Goal: Task Accomplishment & Management: Manage account settings

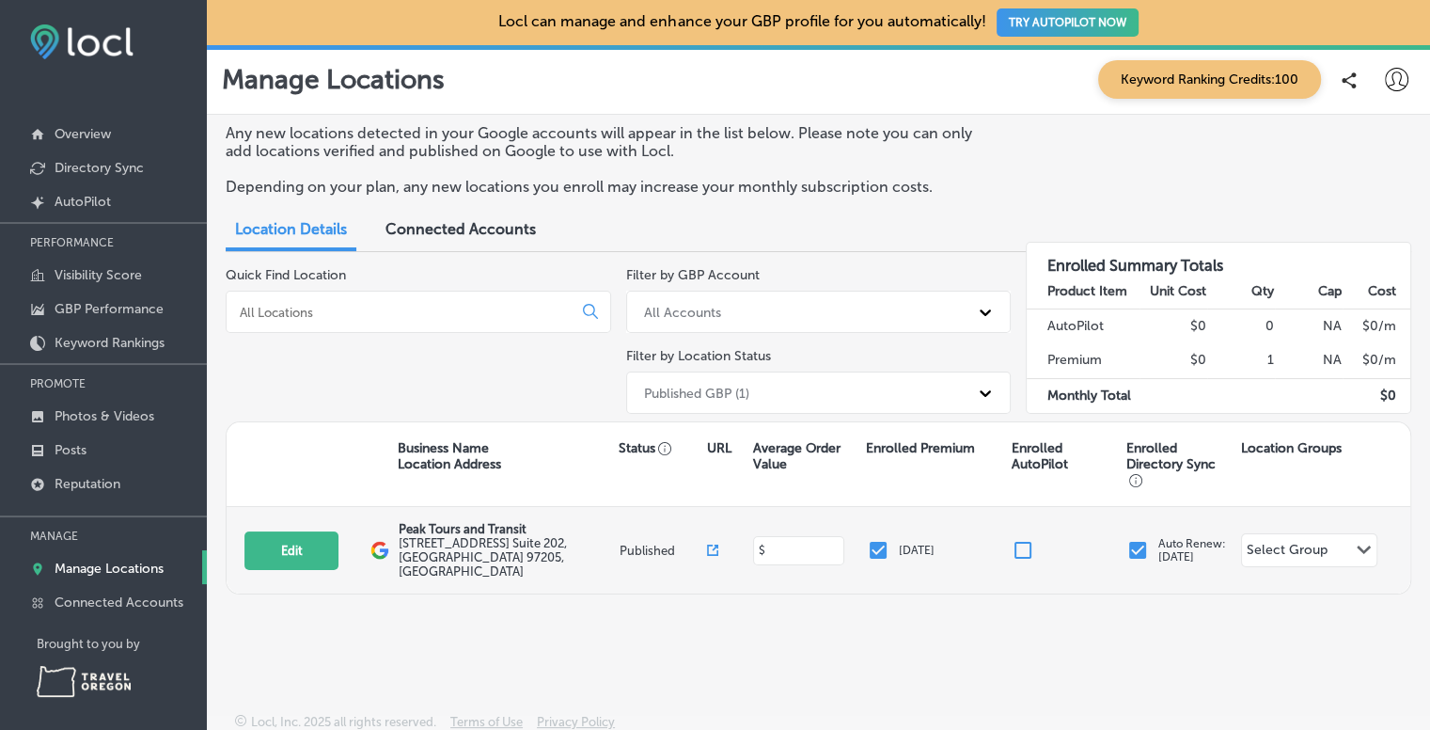
drag, startPoint x: 797, startPoint y: 539, endPoint x: 725, endPoint y: 531, distance: 71.9
click at [725, 531] on div "Edit This location is not published yet. Peak Tours and Transit [STREET_ADDRESS…" at bounding box center [819, 550] width 1184 height 87
type input "50"
click at [293, 537] on button "Edit" at bounding box center [292, 550] width 94 height 39
select select "US"
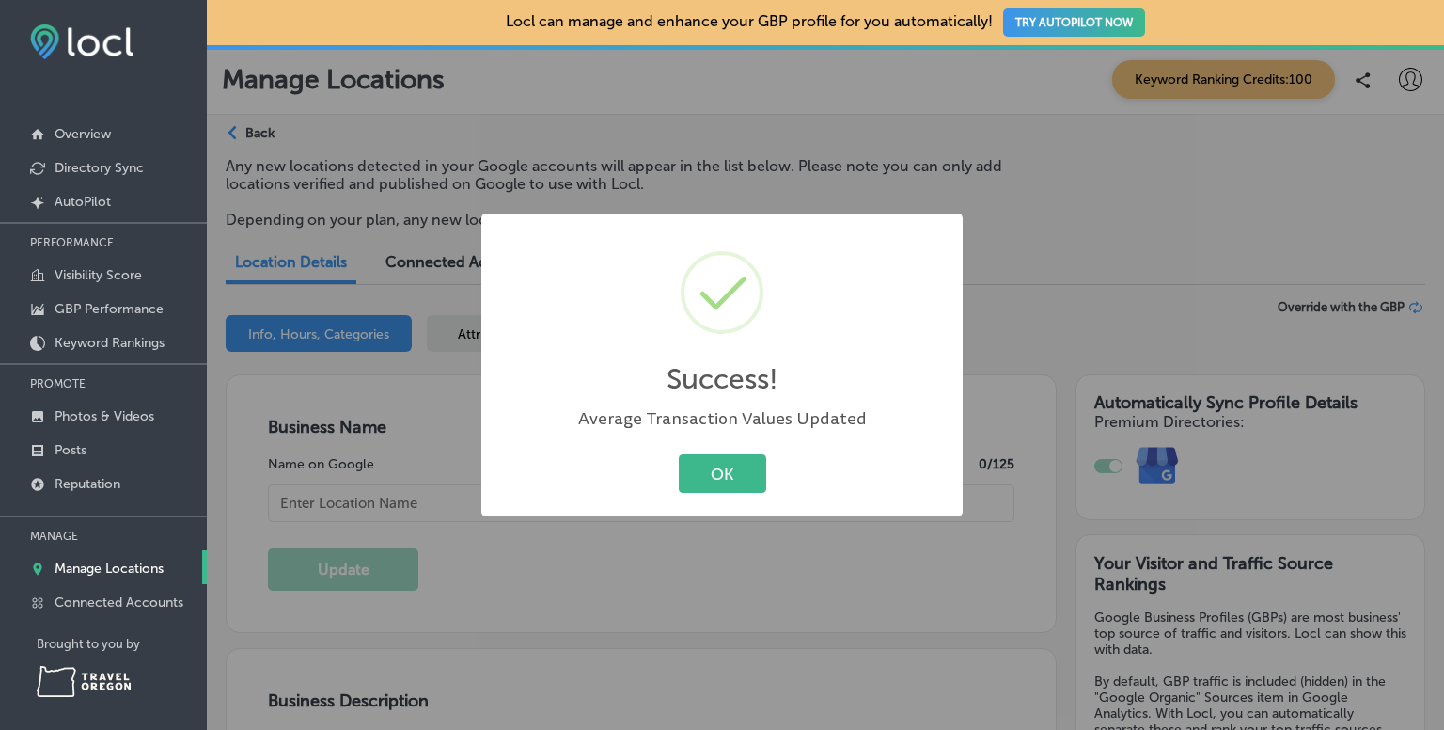
type input "Peak Tours and Transit"
type input "[STREET_ADDRESS]"
type input "Suite 202"
type input "[GEOGRAPHIC_DATA]"
type input "97205"
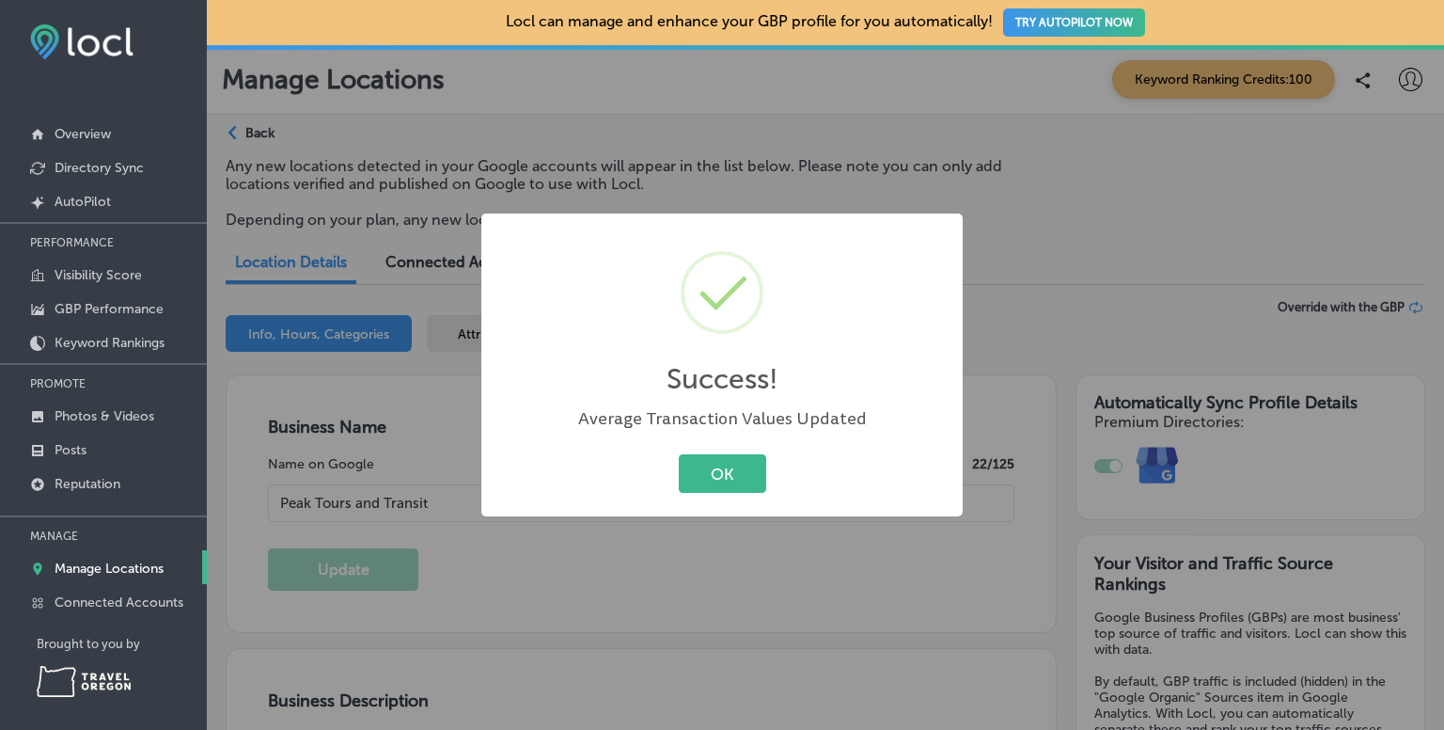
type input "US"
type input "[URL][DOMAIN_NAME]"
type input "[EMAIL_ADDRESS][DOMAIN_NAME]"
type input "[URL][DOMAIN_NAME]"
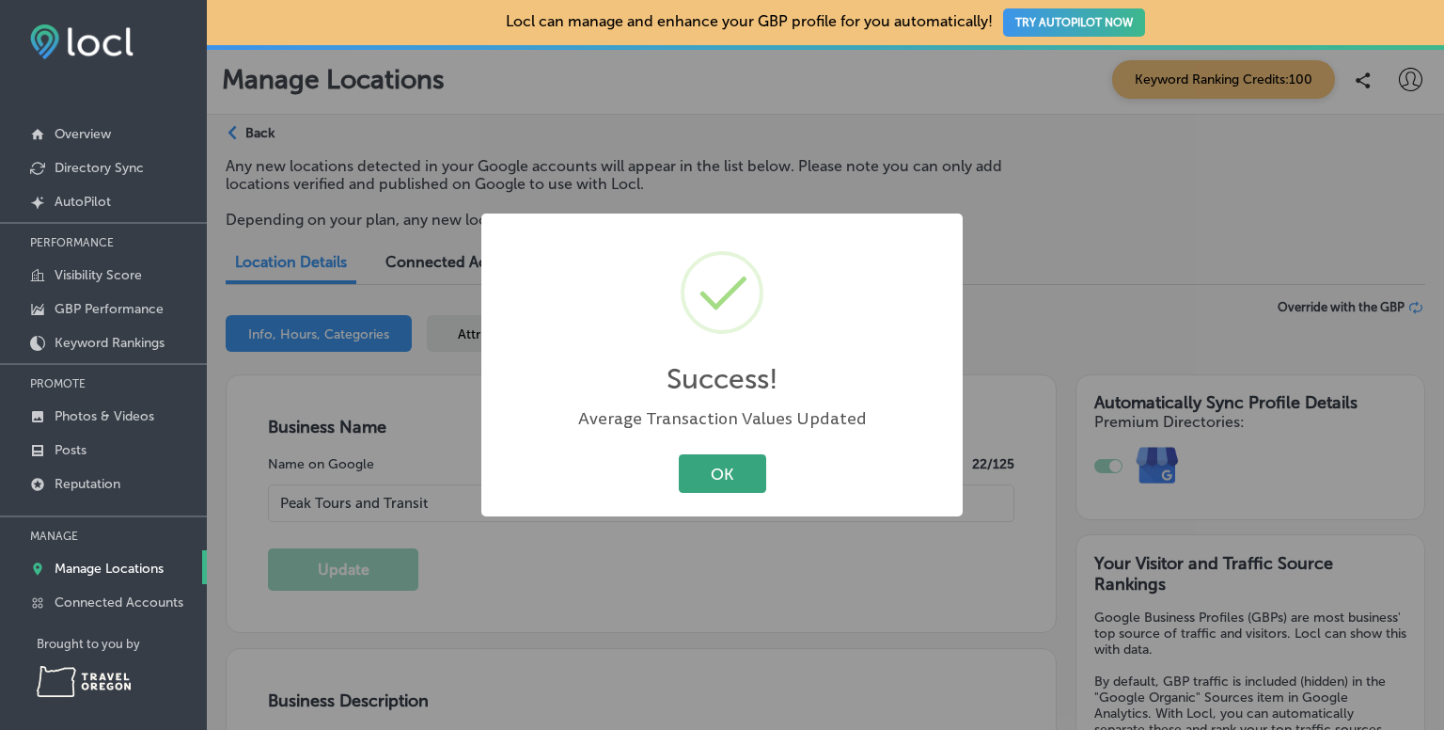
type input "[URL][DOMAIN_NAME]"
type input "50"
checkbox input "true"
type textarea "Discover [GEOGRAPHIC_DATA], [US_STATE], and the stunning landscapes that surrou…"
type input "[PHONE_NUMBER]"
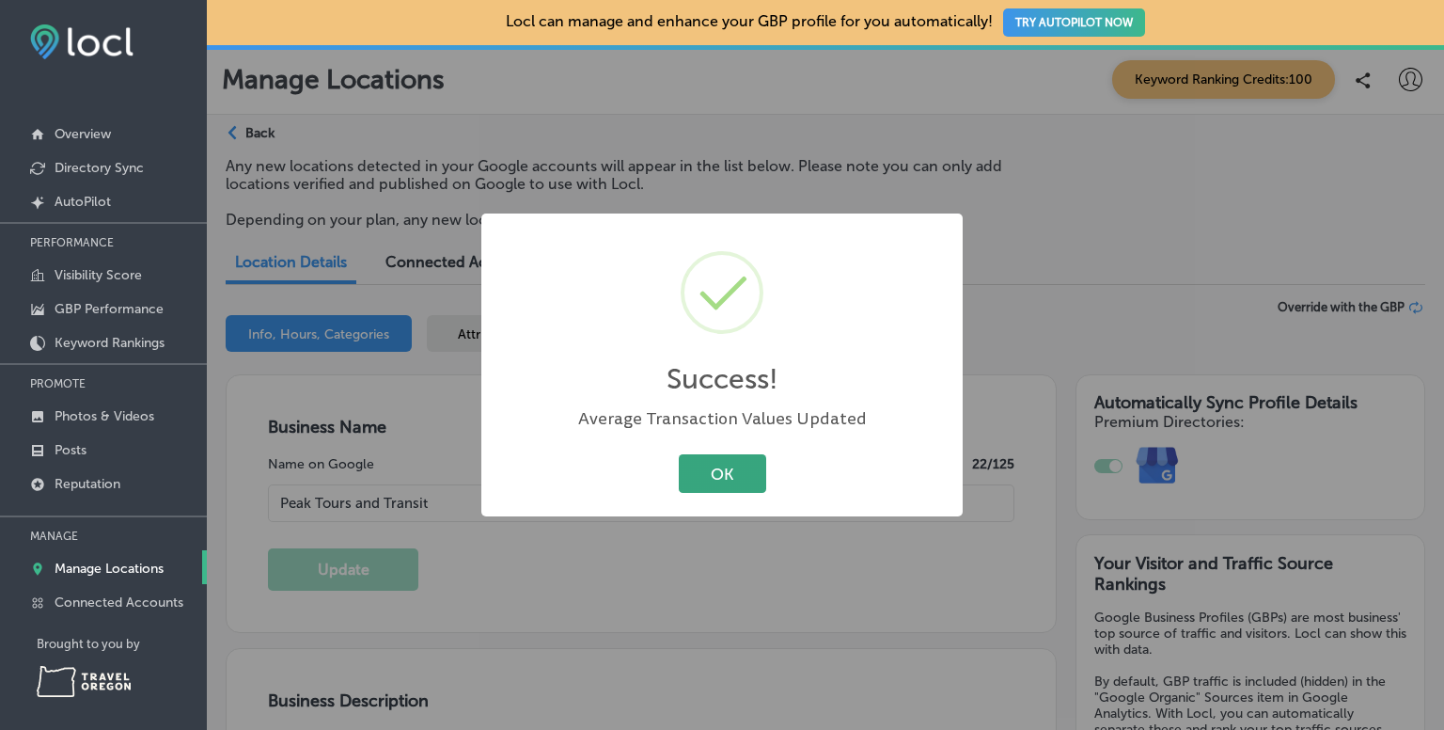
click at [732, 485] on button "OK" at bounding box center [722, 473] width 87 height 39
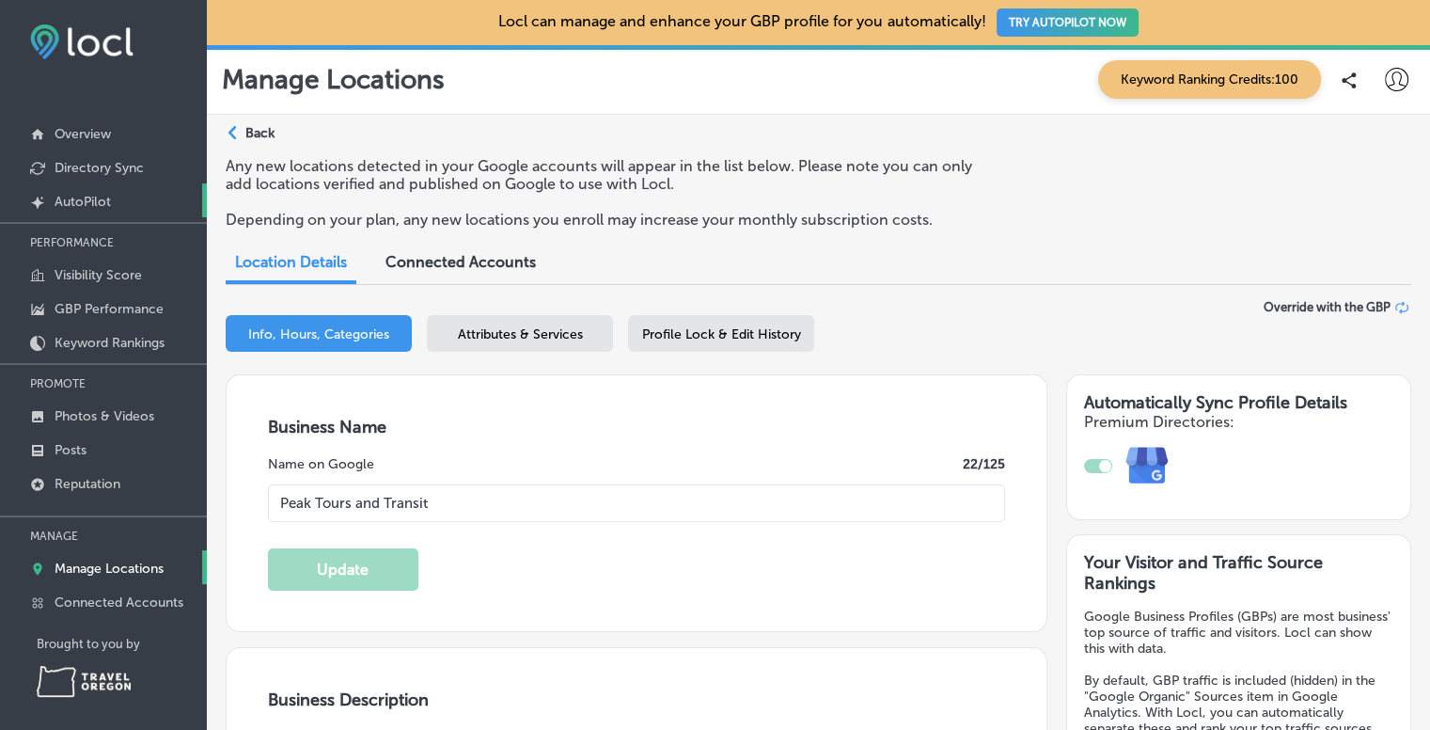
click at [95, 200] on p "AutoPilot" at bounding box center [83, 202] width 56 height 16
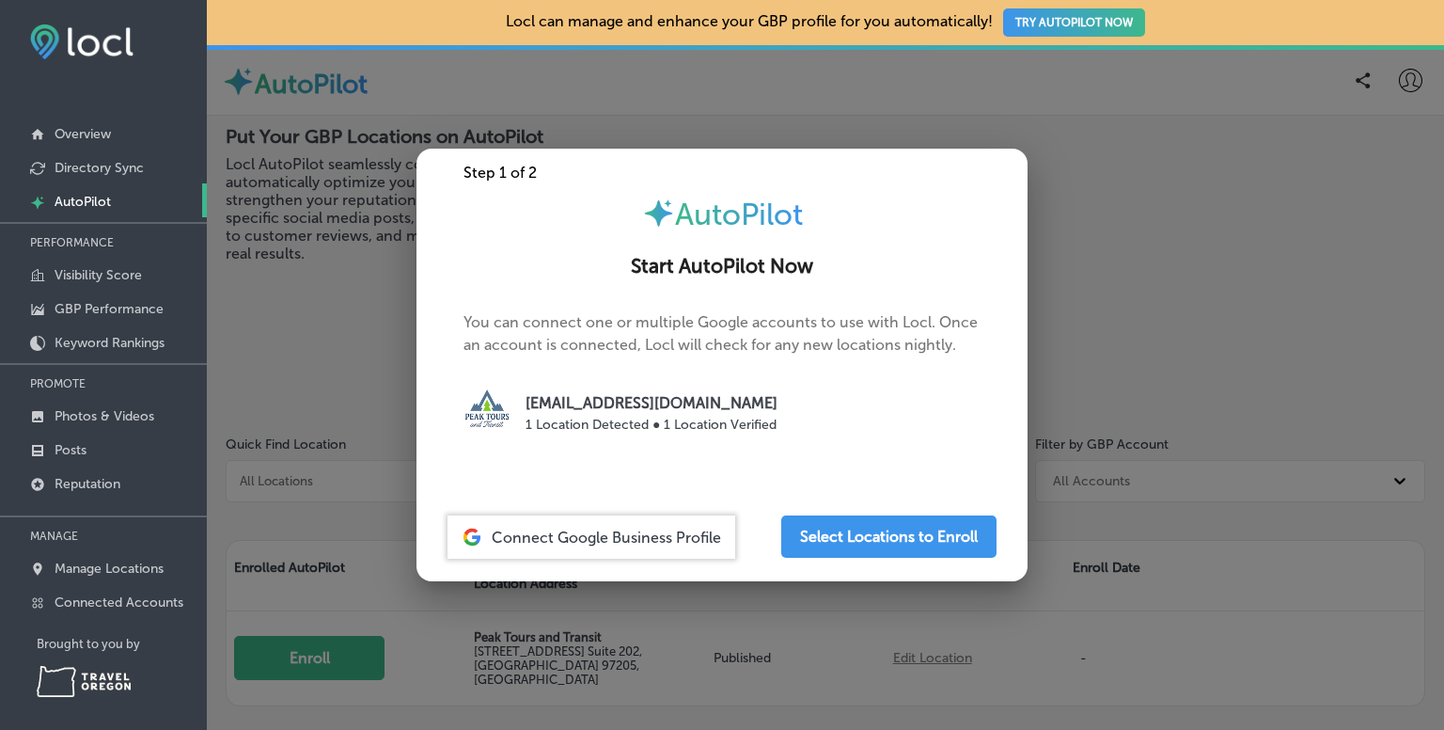
click at [660, 529] on span "Connect Google Business Profile" at bounding box center [606, 538] width 229 height 18
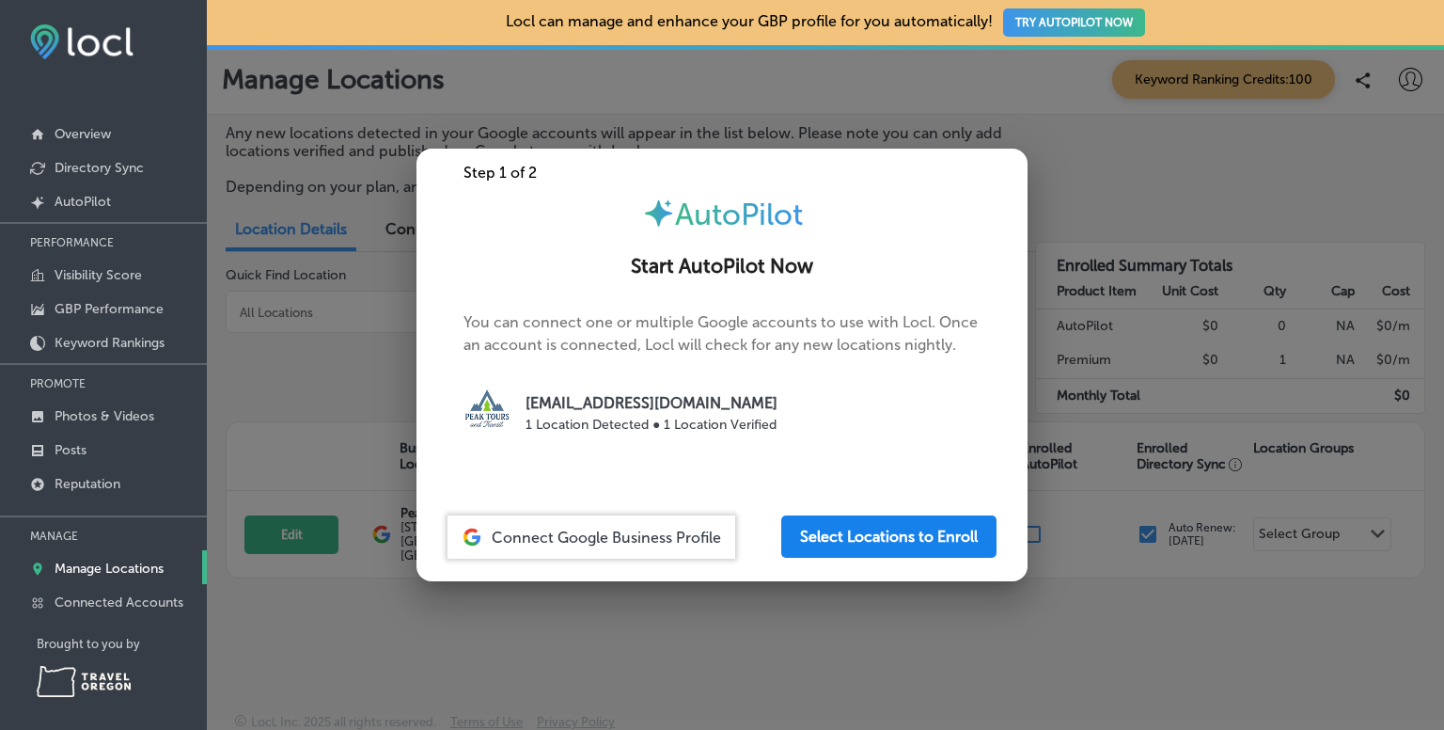
click at [856, 531] on button "Select Locations to Enroll" at bounding box center [888, 536] width 215 height 42
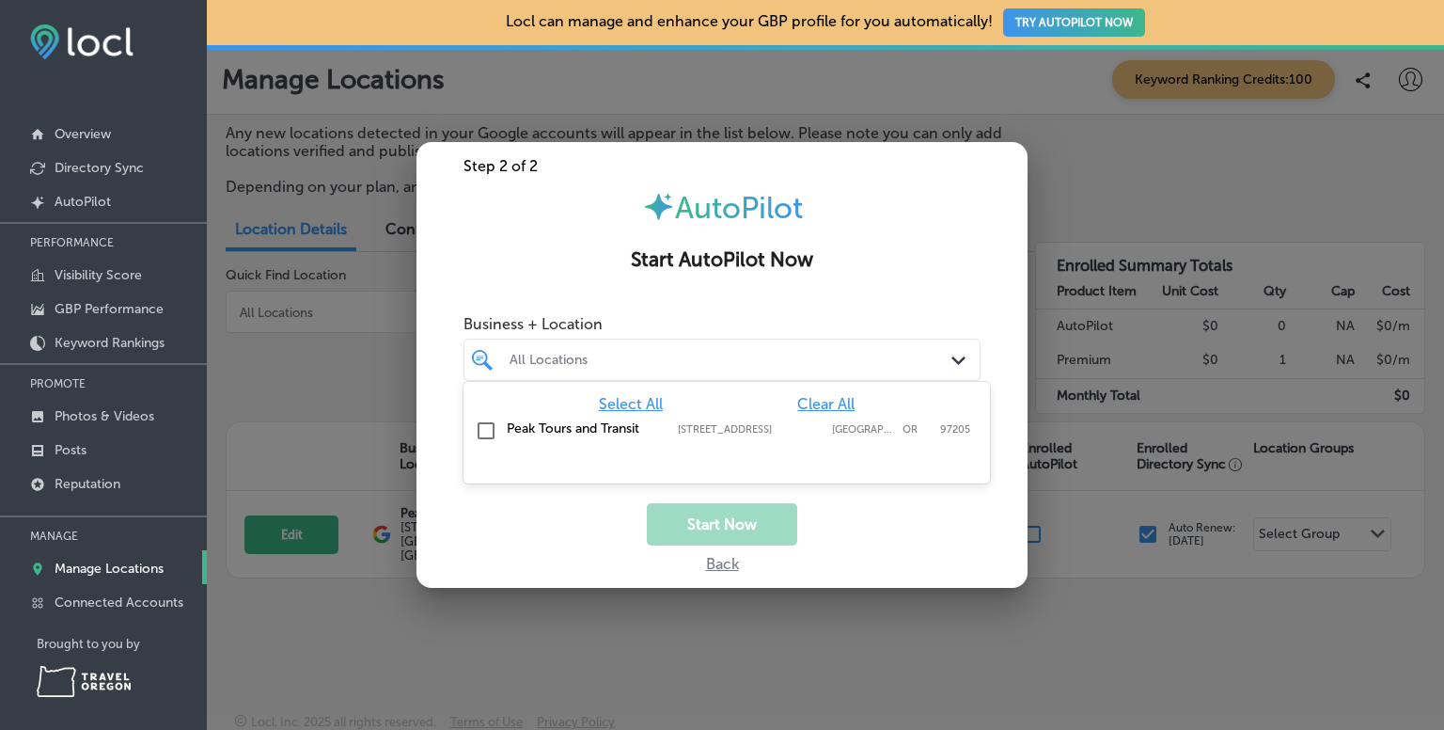
click at [737, 371] on div at bounding box center [701, 359] width 386 height 25
click at [489, 429] on input "checkbox" at bounding box center [486, 430] width 23 height 23
click at [674, 436] on div "Peak Tours and Transit 519 SW Park Ave Suite 202, Portland, OR, 97205 519 SW Pa…" at bounding box center [727, 431] width 512 height 29
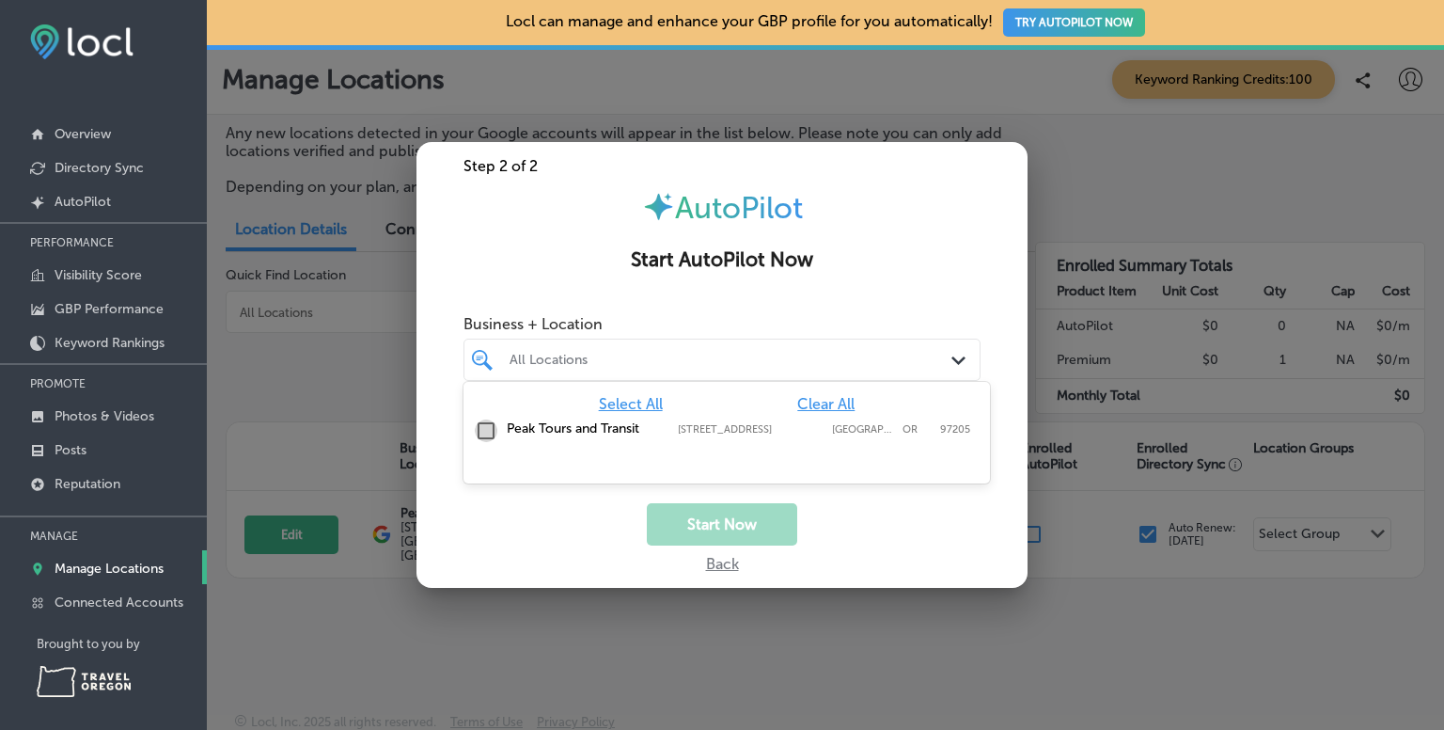
click at [481, 432] on input "checkbox" at bounding box center [486, 430] width 23 height 23
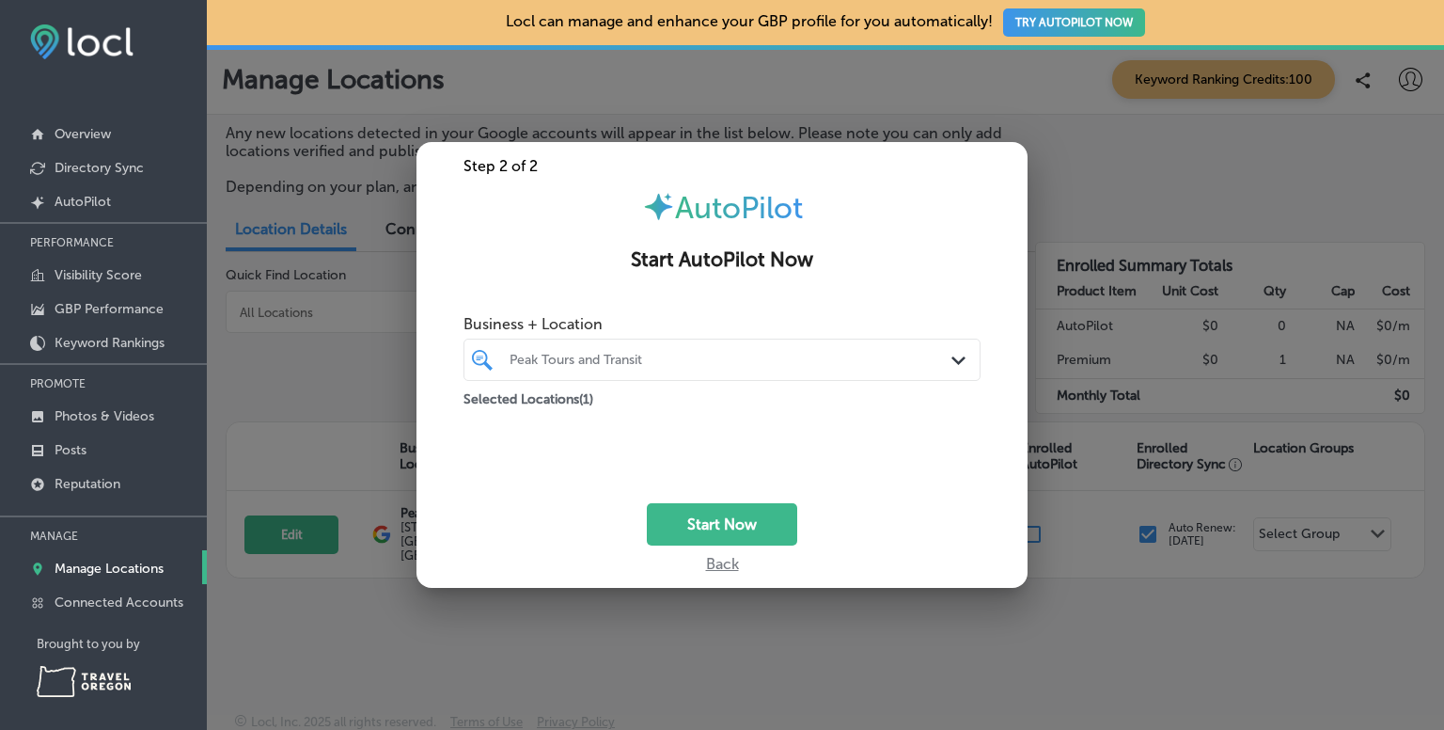
click at [715, 549] on div "Back" at bounding box center [722, 558] width 611 height 27
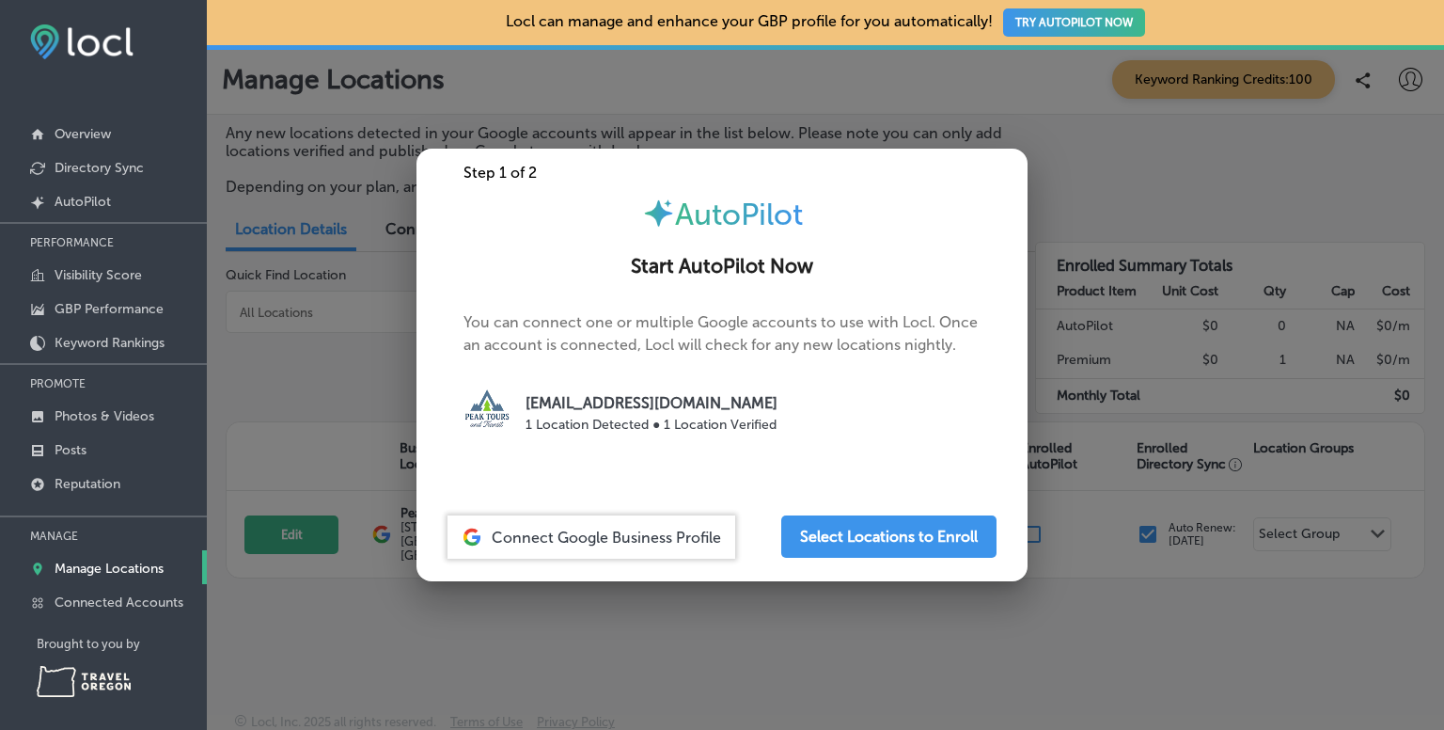
click at [950, 91] on div at bounding box center [722, 365] width 1444 height 730
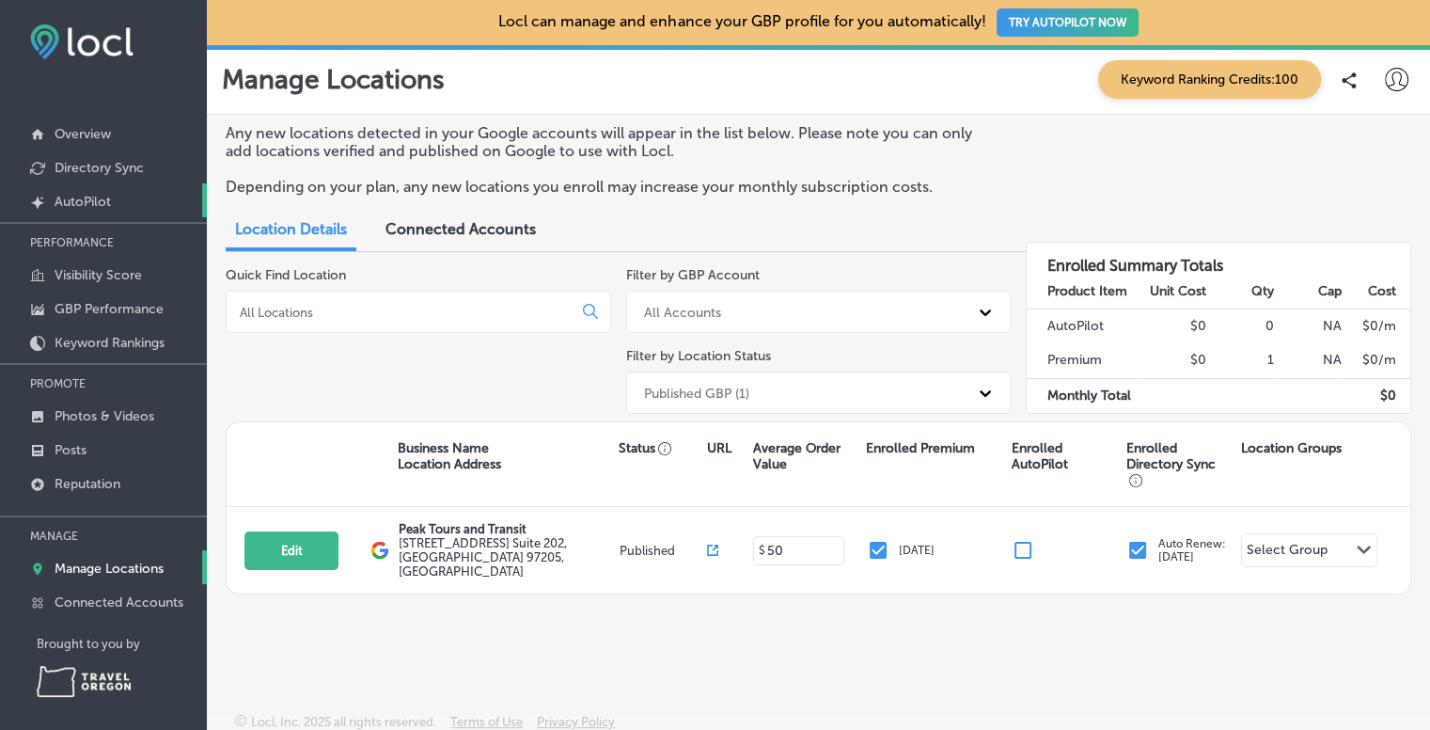
click at [87, 197] on p "AutoPilot" at bounding box center [83, 202] width 56 height 16
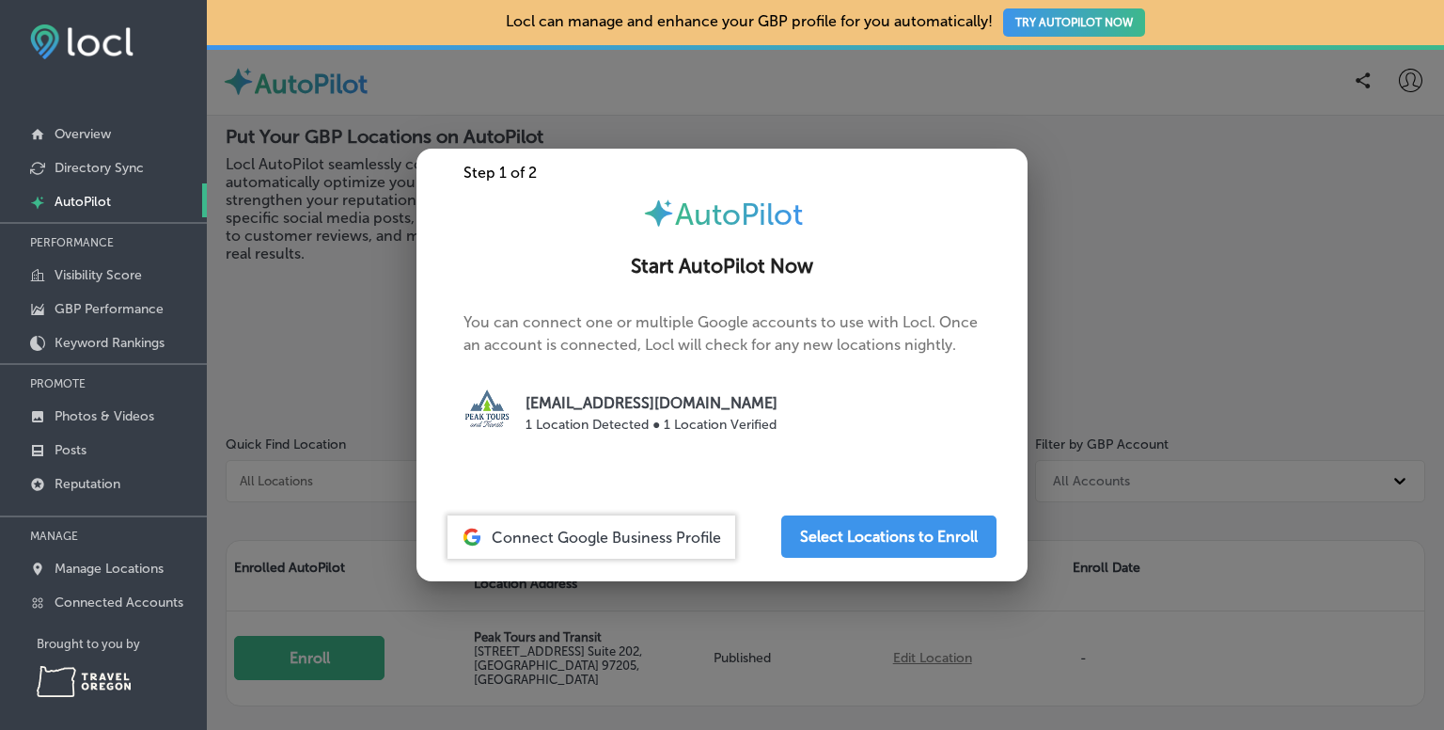
click at [1042, 20] on button "TRY AUTOPILOT NOW" at bounding box center [1074, 22] width 142 height 28
click at [540, 118] on div at bounding box center [722, 365] width 1444 height 730
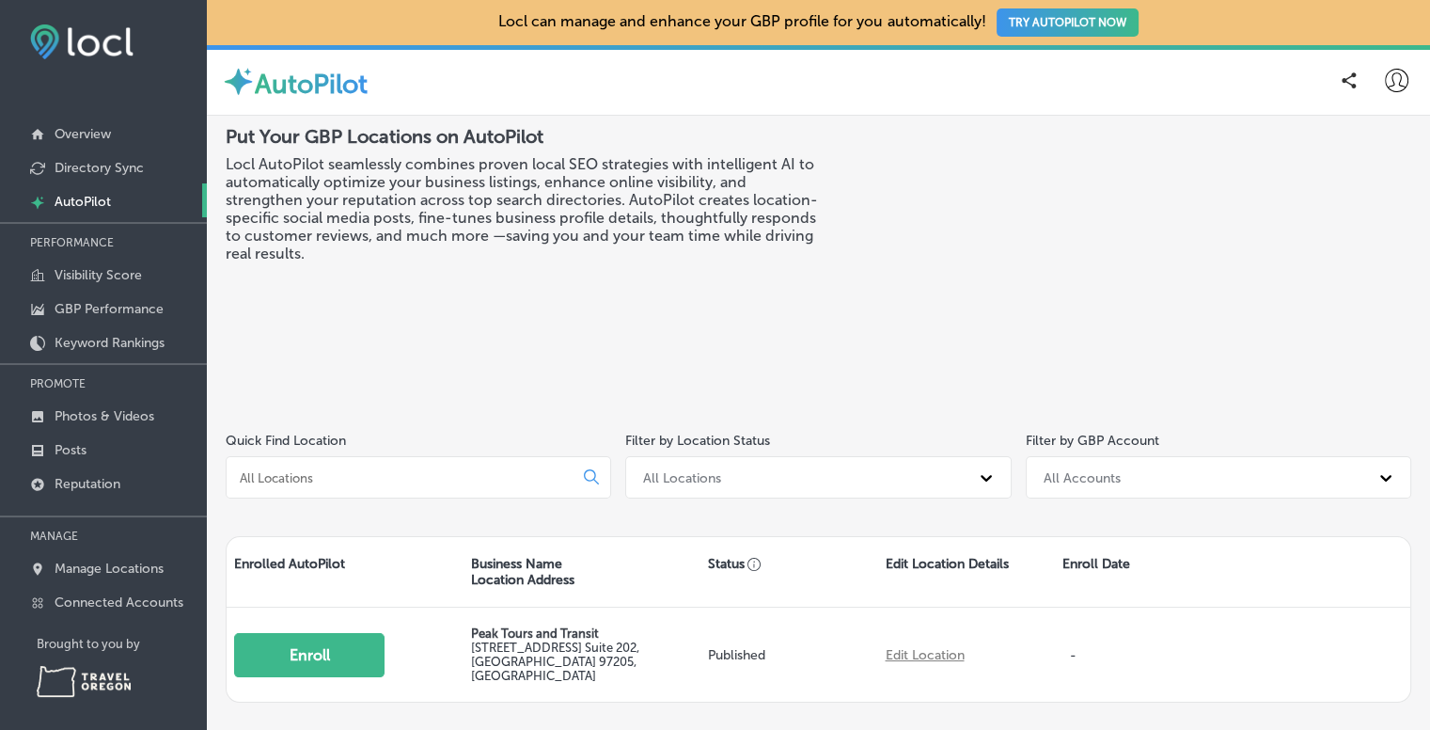
drag, startPoint x: 1069, startPoint y: 20, endPoint x: 592, endPoint y: 299, distance: 552.6
click at [592, 299] on div "Locl can manage and enhance your GBP profile for you automatically! TRY AUTOPIL…" at bounding box center [818, 369] width 1223 height 738
click at [1068, 23] on button "TRY AUTOPILOT NOW" at bounding box center [1068, 22] width 142 height 28
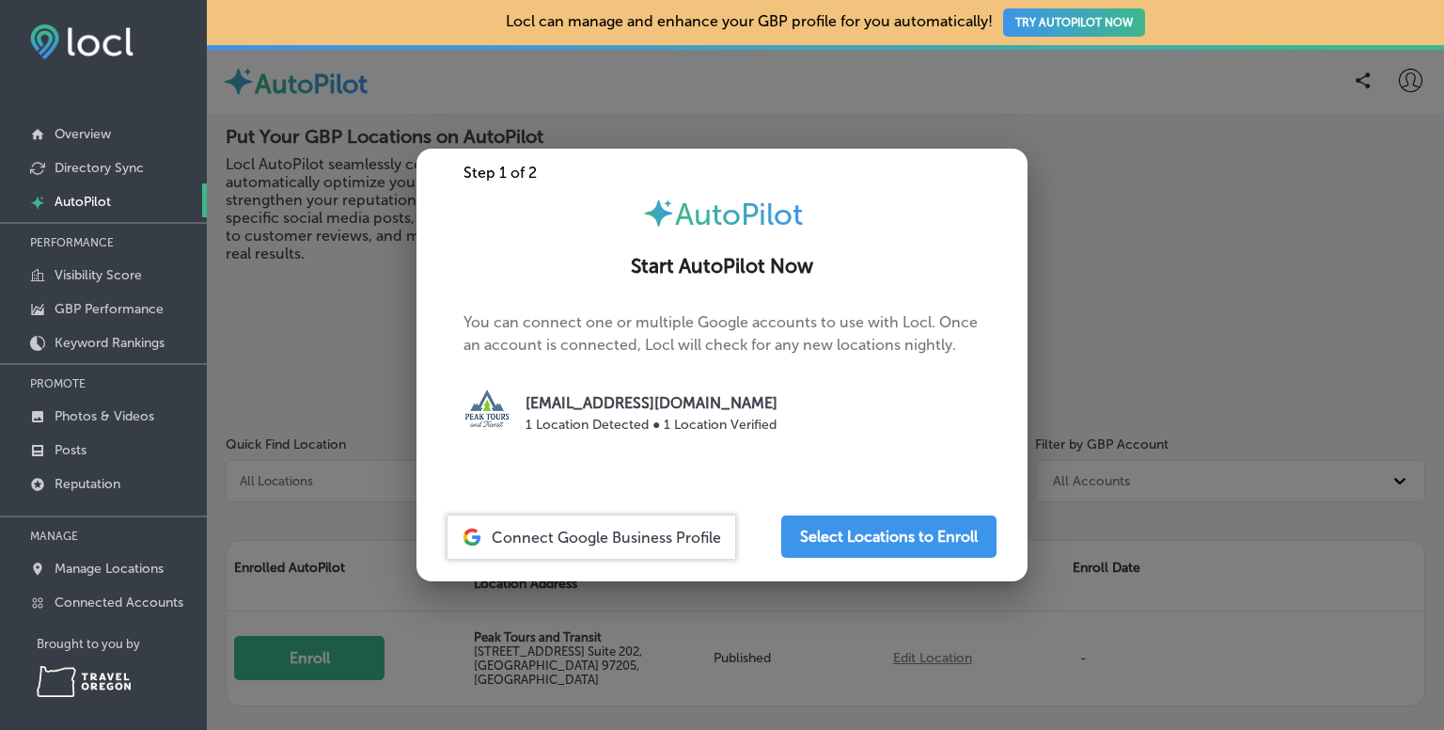
click at [703, 406] on p "[EMAIL_ADDRESS][DOMAIN_NAME]" at bounding box center [652, 403] width 252 height 23
click at [850, 540] on button "Select Locations to Enroll" at bounding box center [888, 536] width 215 height 42
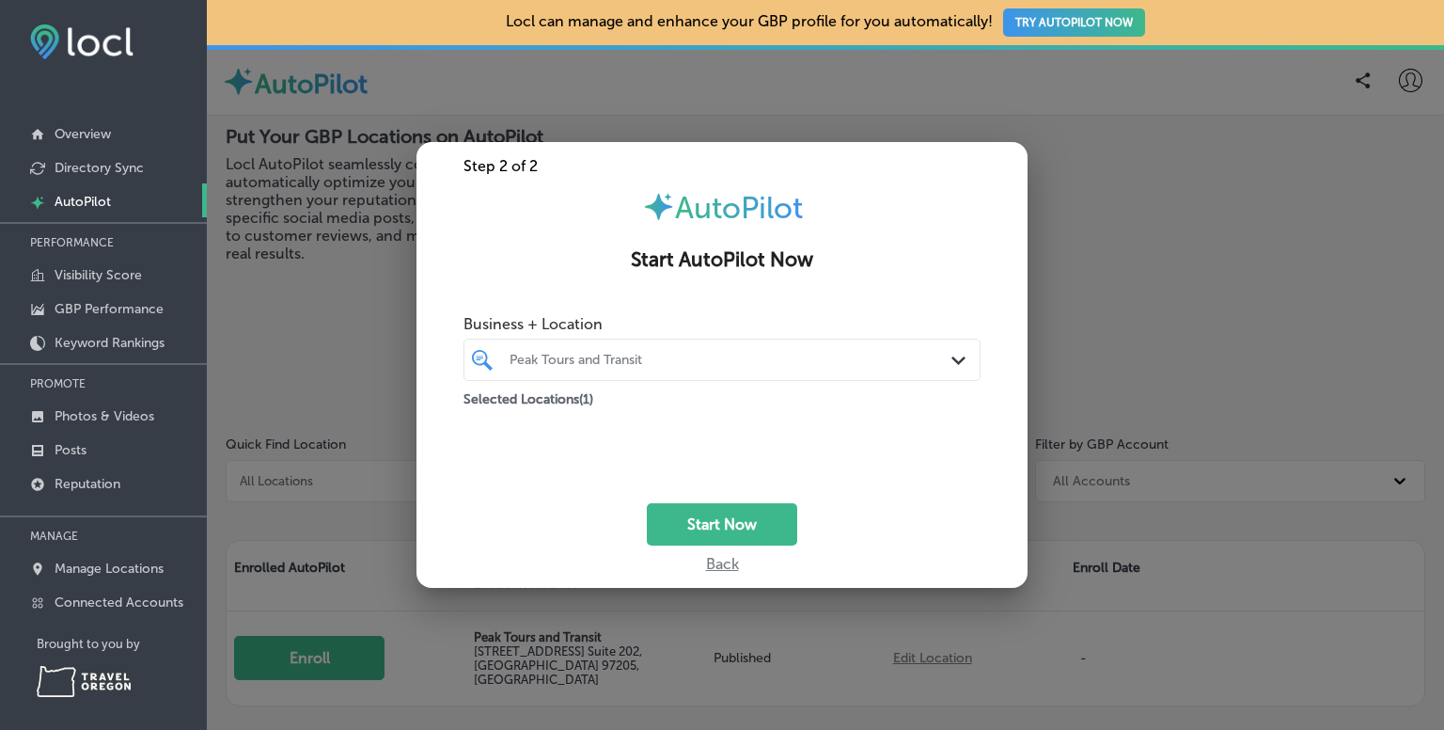
click at [669, 347] on div at bounding box center [701, 359] width 386 height 25
click at [741, 534] on button "Start Now" at bounding box center [722, 524] width 150 height 42
click at [1105, 542] on div at bounding box center [722, 365] width 1444 height 730
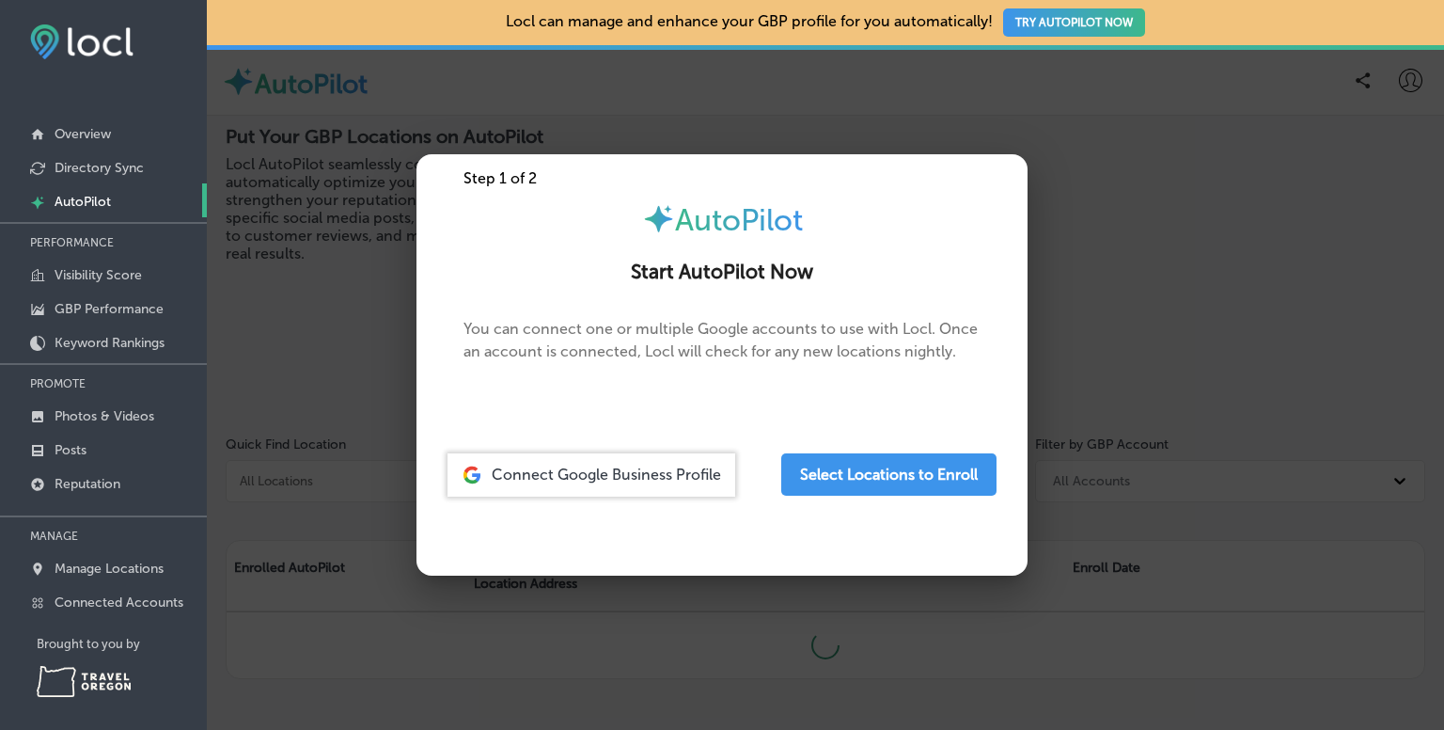
click at [759, 481] on div "Connect Google Business Profile Select Locations to Enroll" at bounding box center [722, 474] width 596 height 43
click at [1168, 667] on div at bounding box center [722, 365] width 1444 height 730
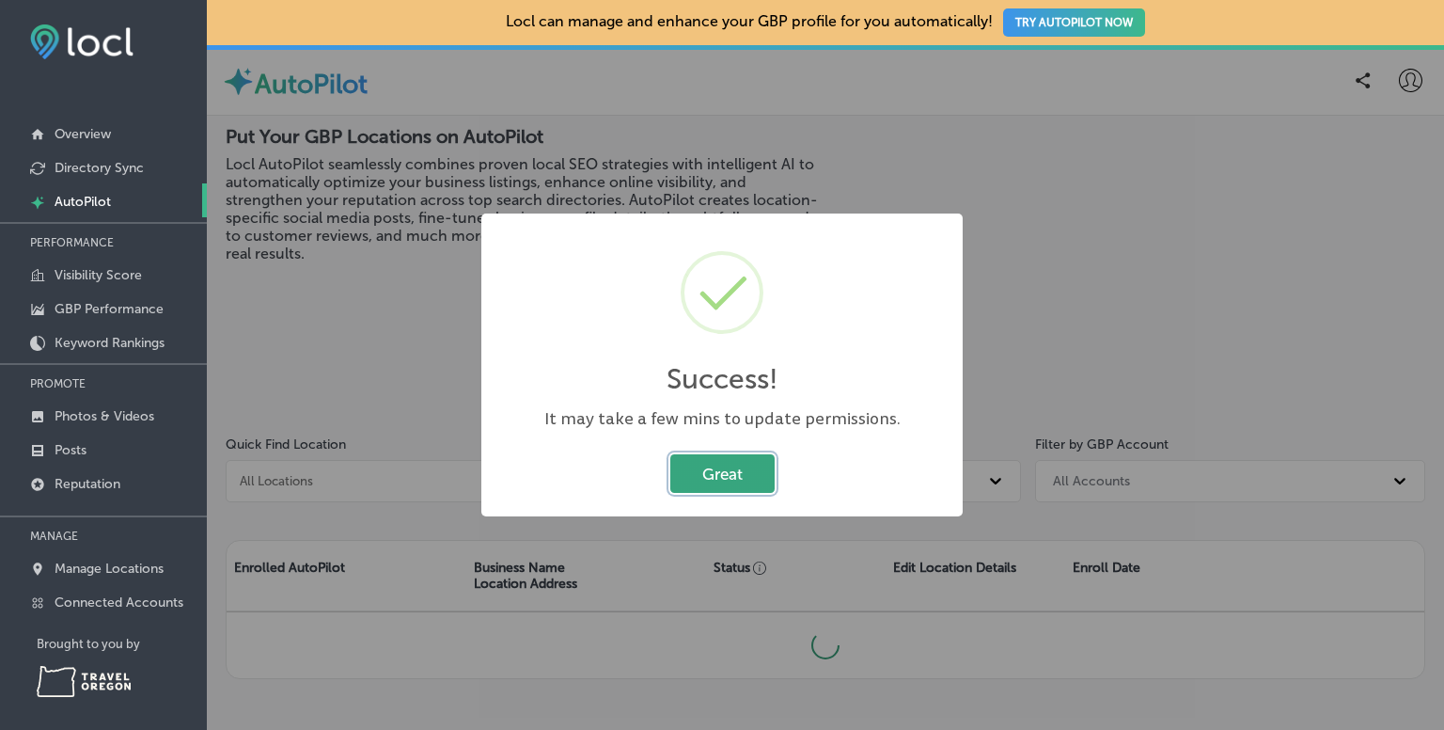
click at [746, 475] on button "Great" at bounding box center [723, 473] width 104 height 39
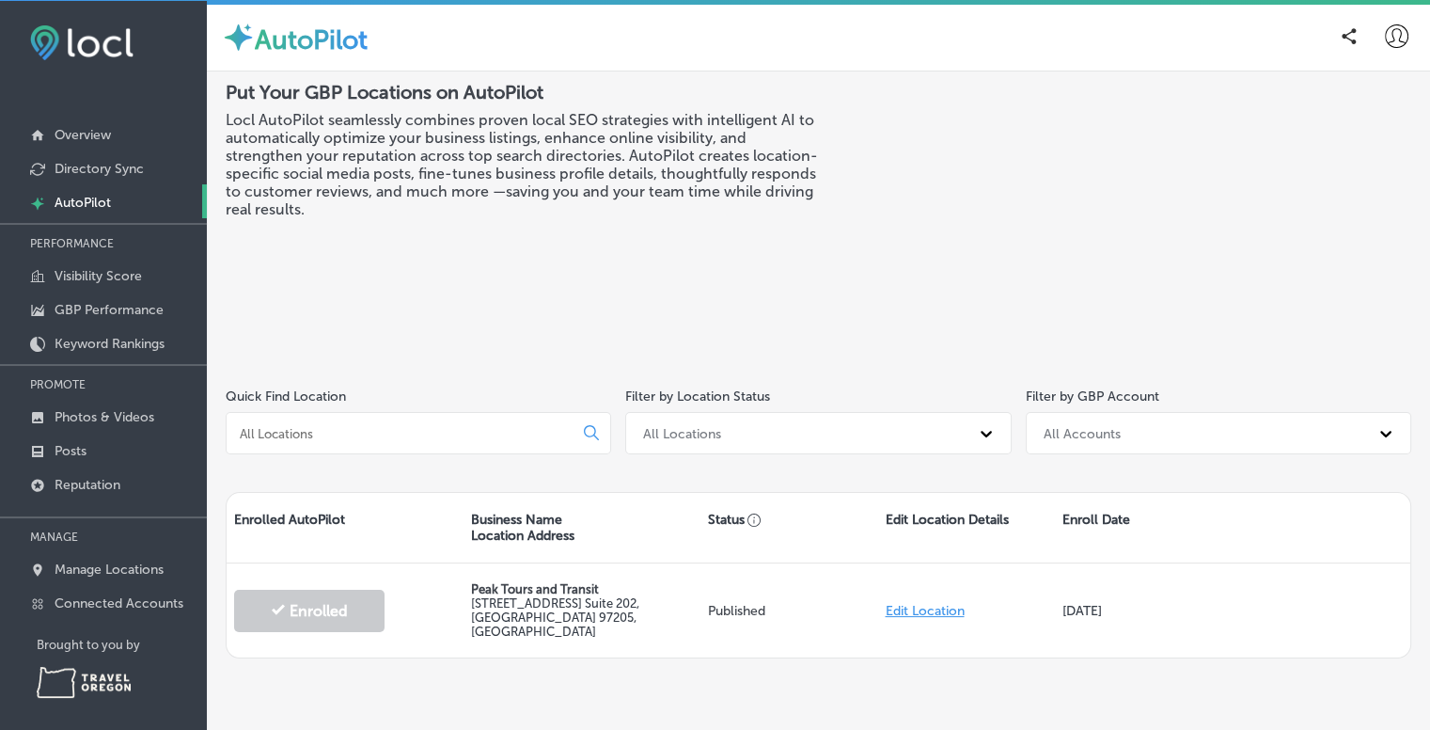
scroll to position [11, 0]
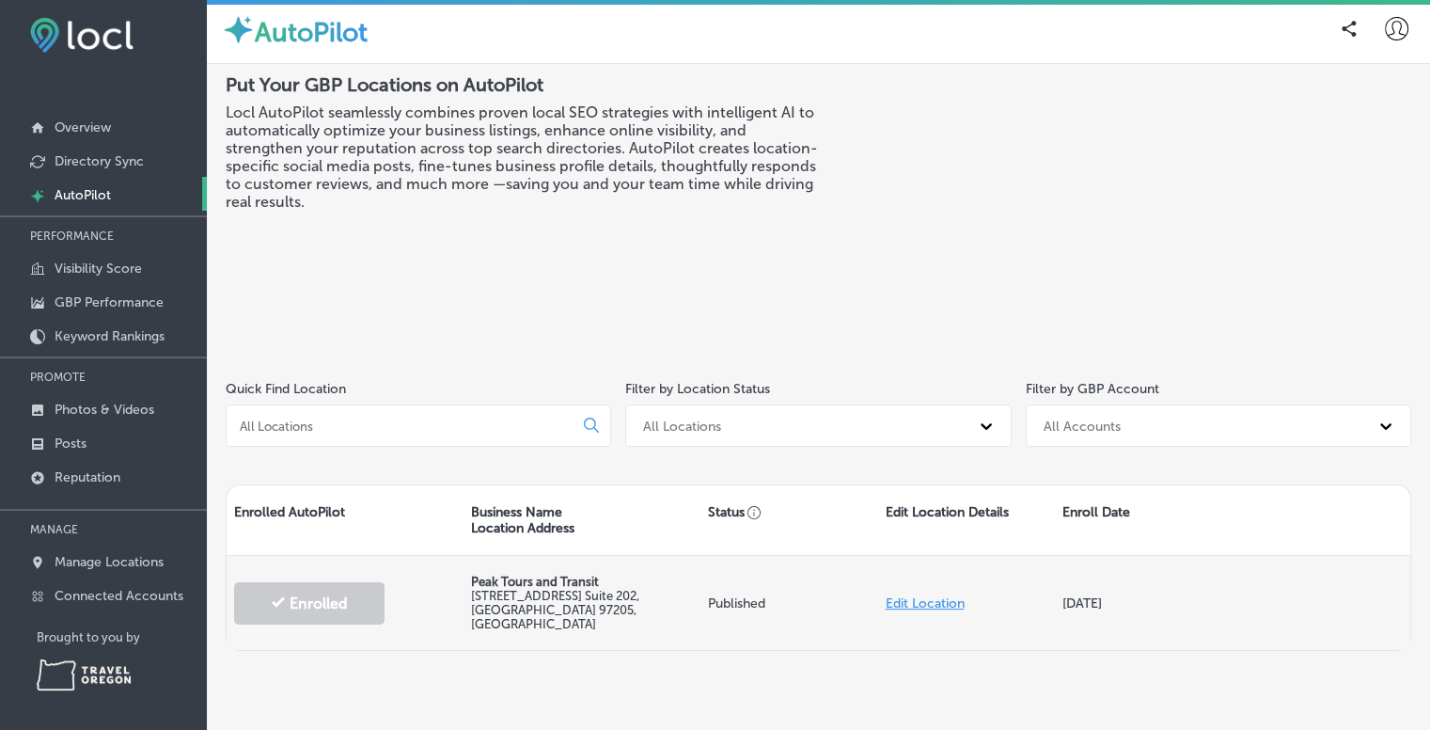
click at [477, 593] on label "519 SW Park Ave. Suite 202 , Portland, OR 97205, US" at bounding box center [555, 610] width 168 height 42
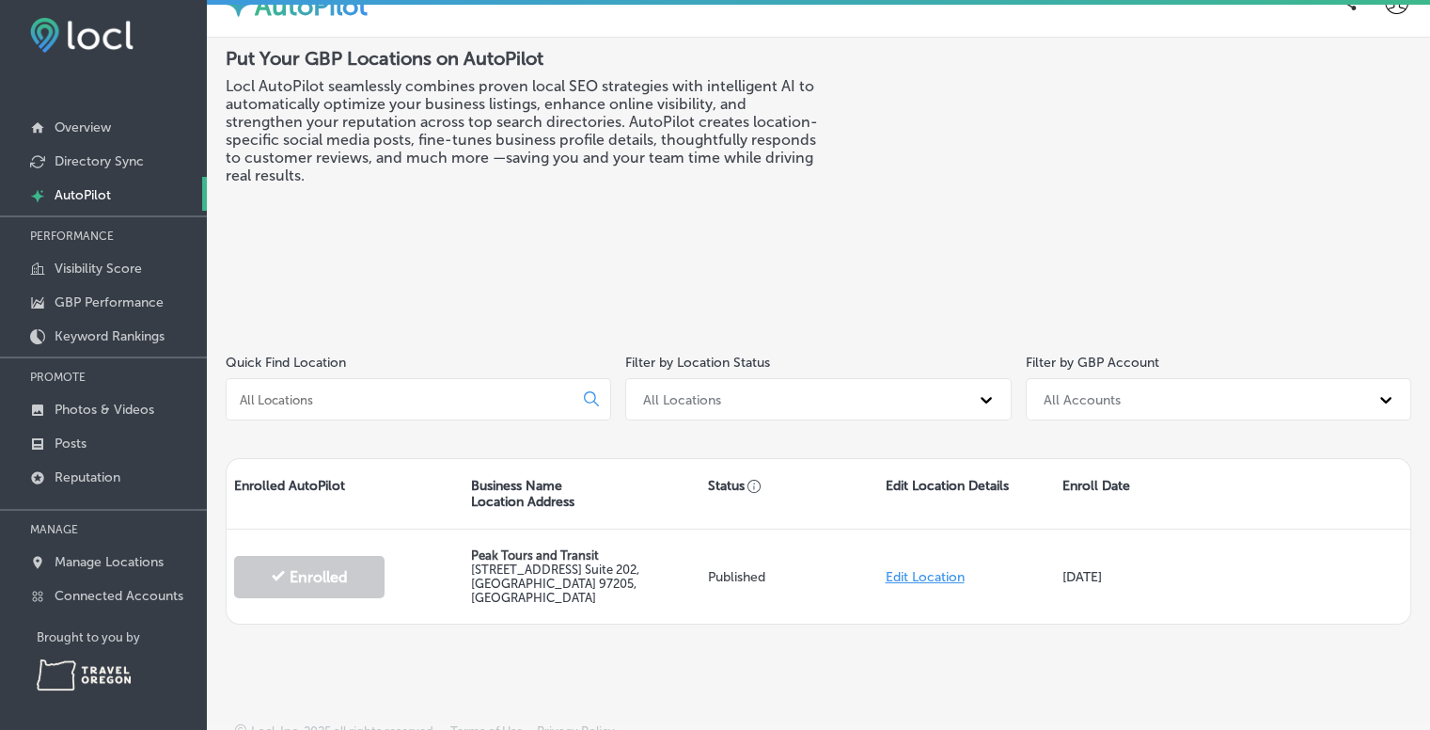
scroll to position [0, 0]
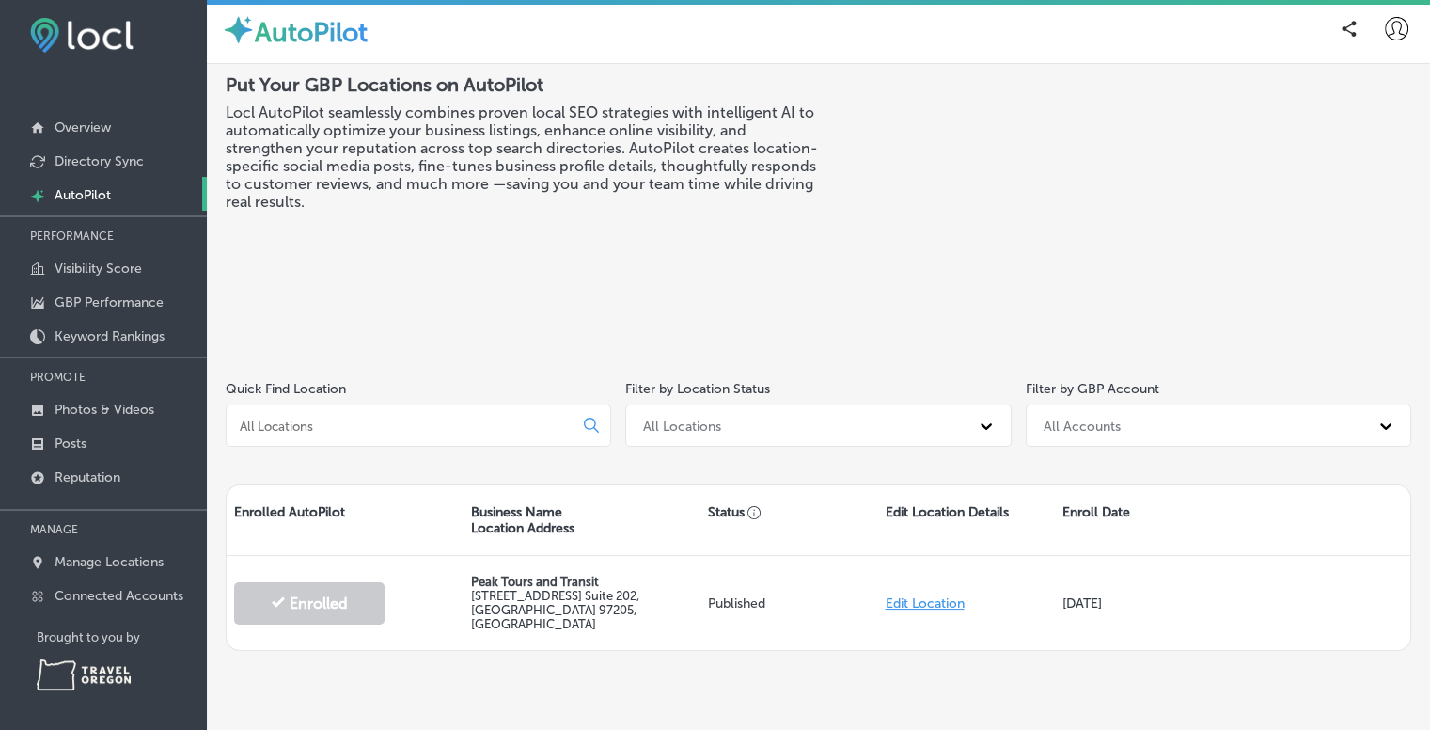
click at [424, 146] on h3 "Locl AutoPilot seamlessly combines proven local SEO strategies with intelligent…" at bounding box center [522, 156] width 593 height 107
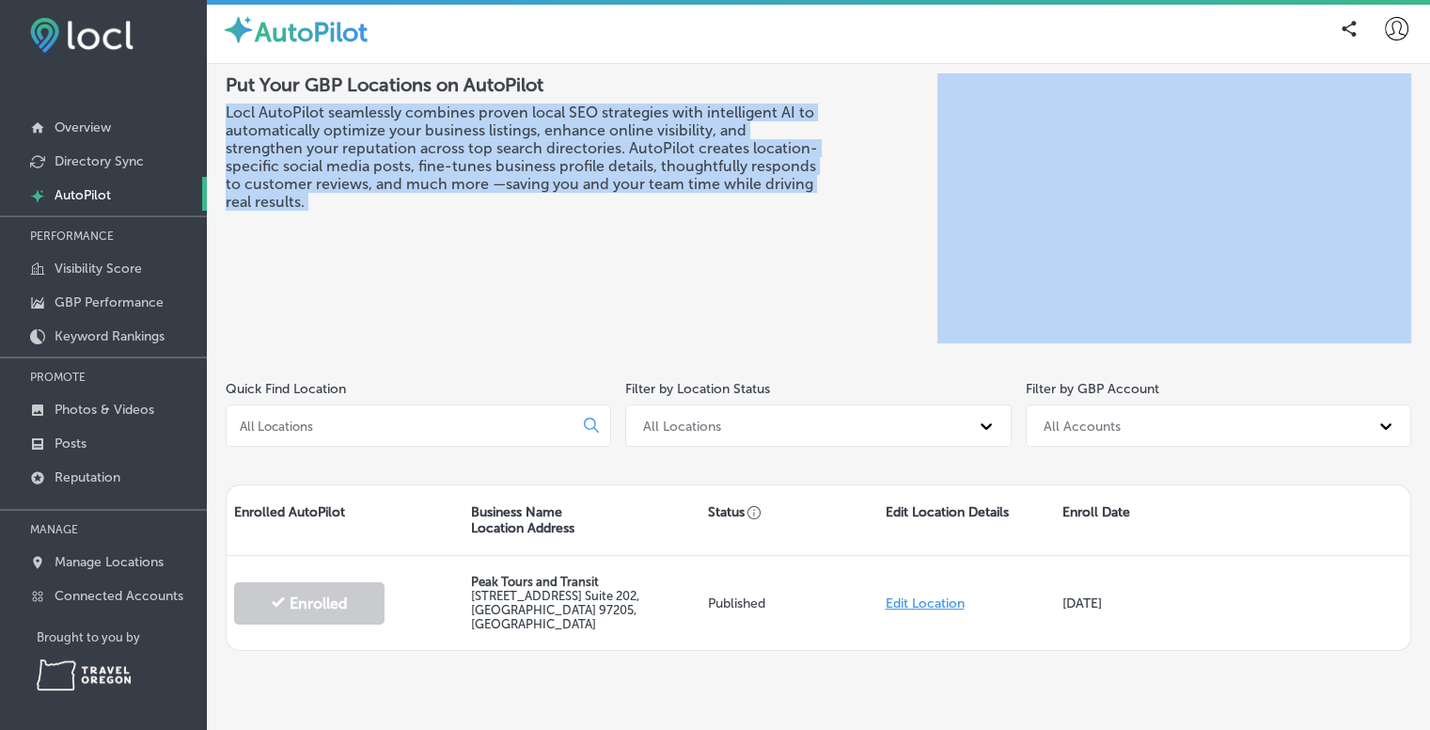
click at [424, 146] on h3 "Locl AutoPilot seamlessly combines proven local SEO strategies with intelligent…" at bounding box center [522, 156] width 593 height 107
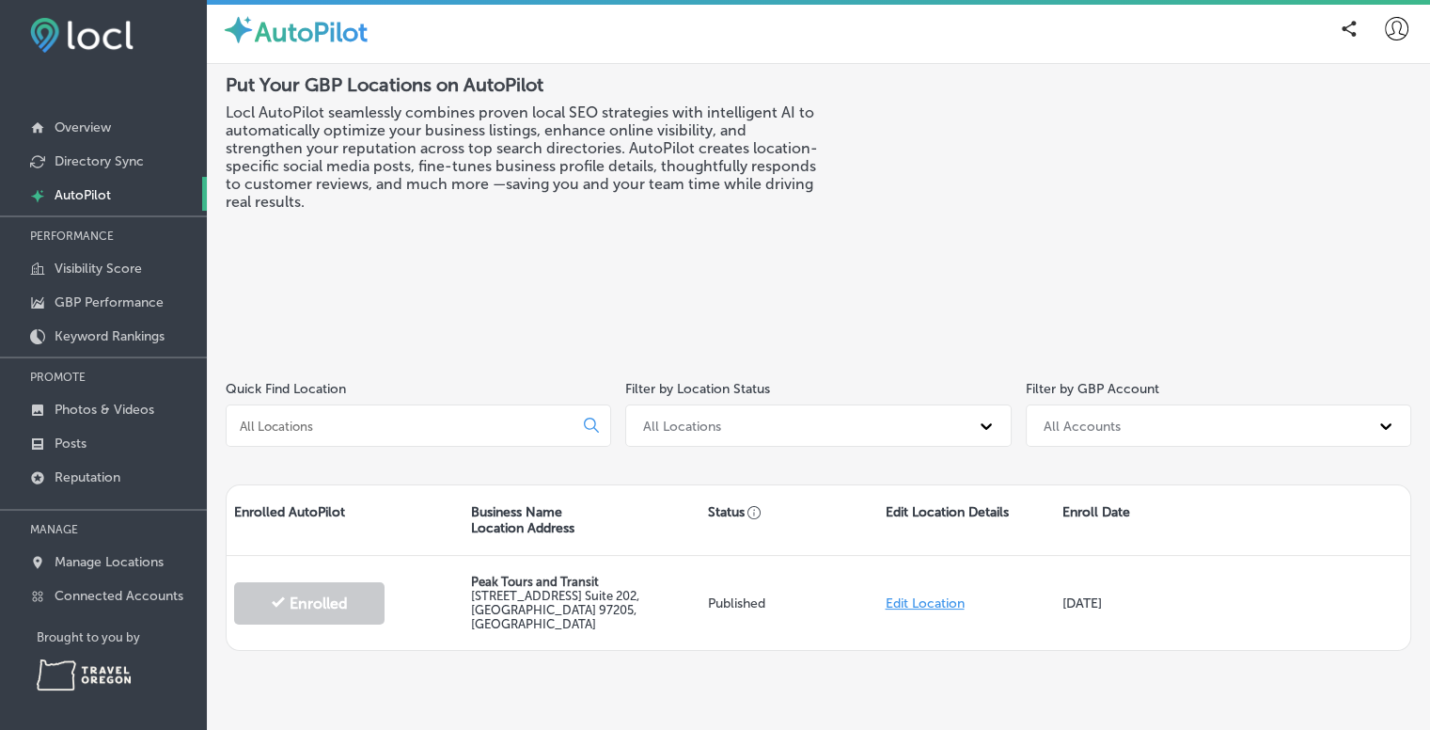
click at [440, 116] on h3 "Locl AutoPilot seamlessly combines proven local SEO strategies with intelligent…" at bounding box center [522, 156] width 593 height 107
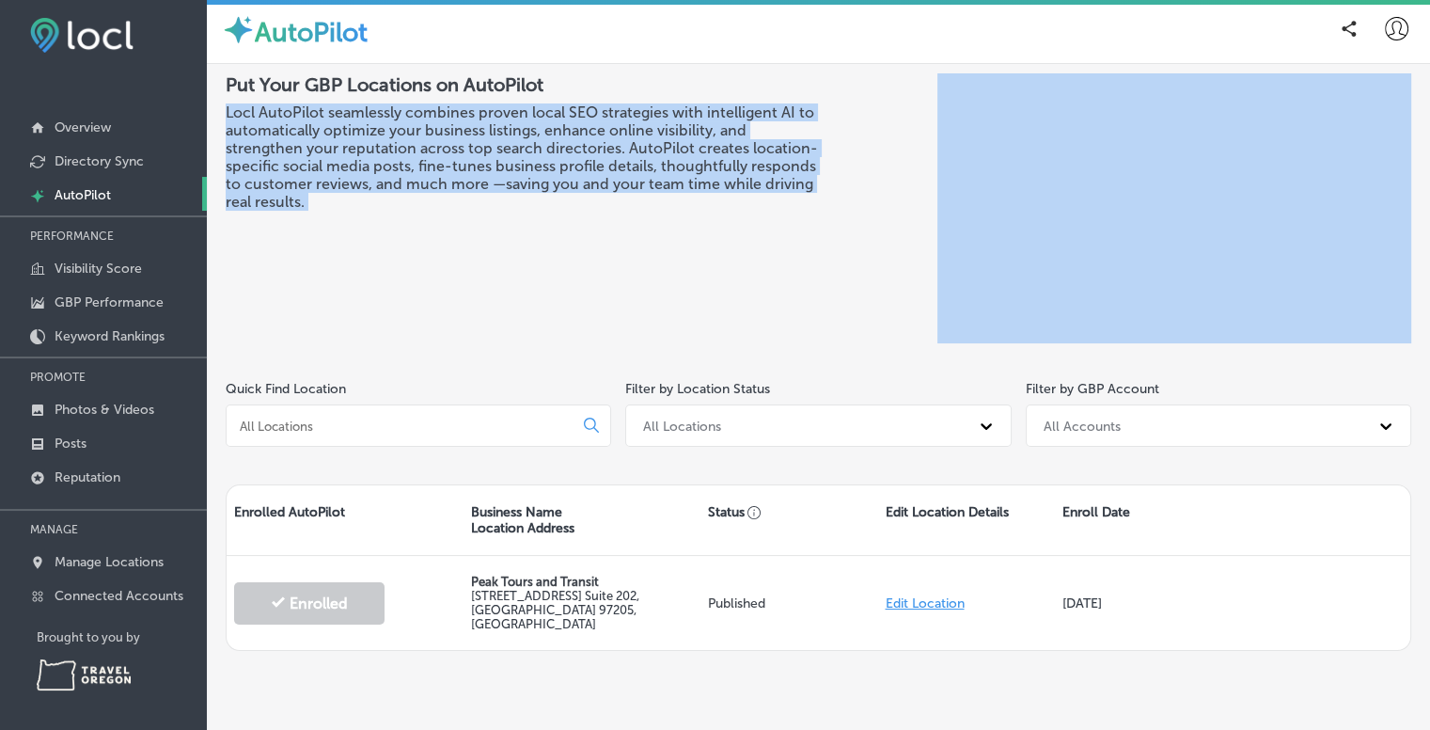
click at [440, 116] on h3 "Locl AutoPilot seamlessly combines proven local SEO strategies with intelligent…" at bounding box center [522, 156] width 593 height 107
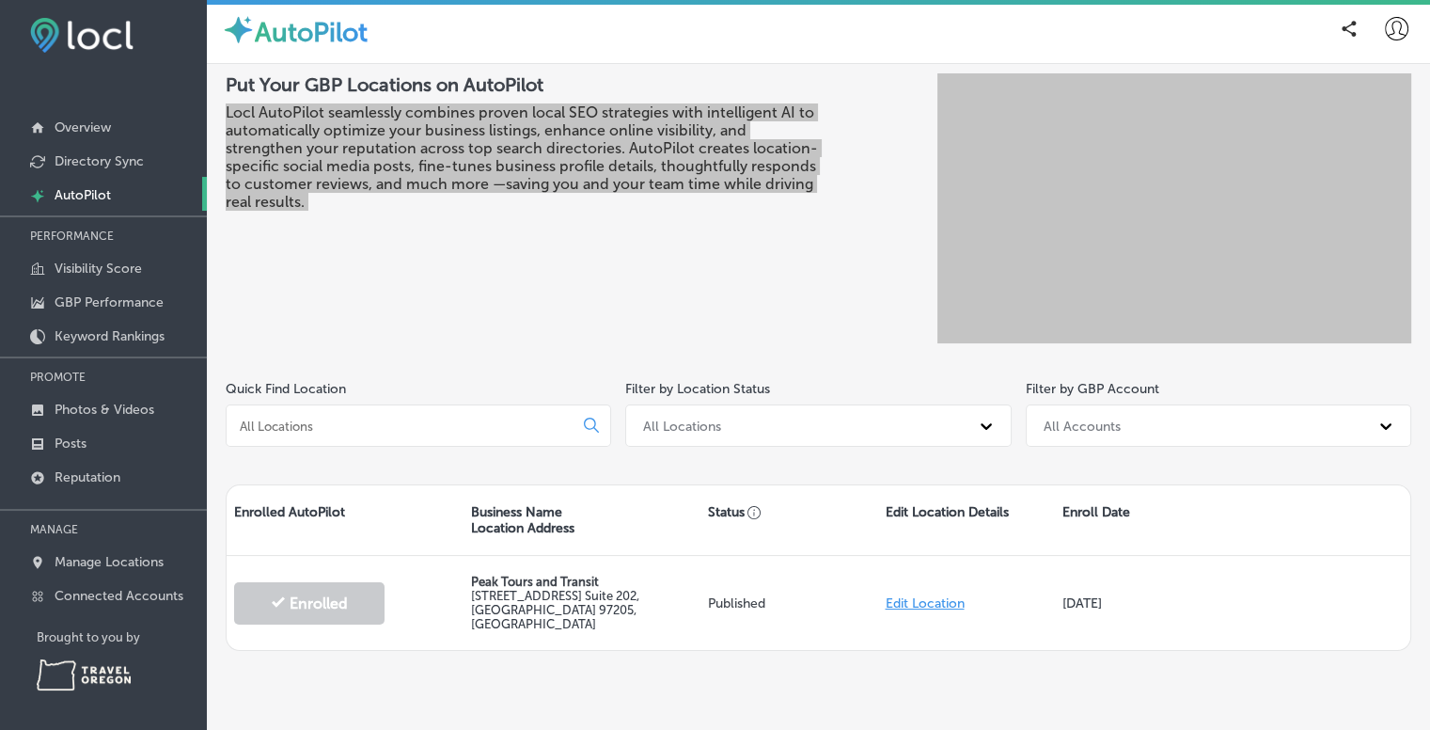
scroll to position [4, 0]
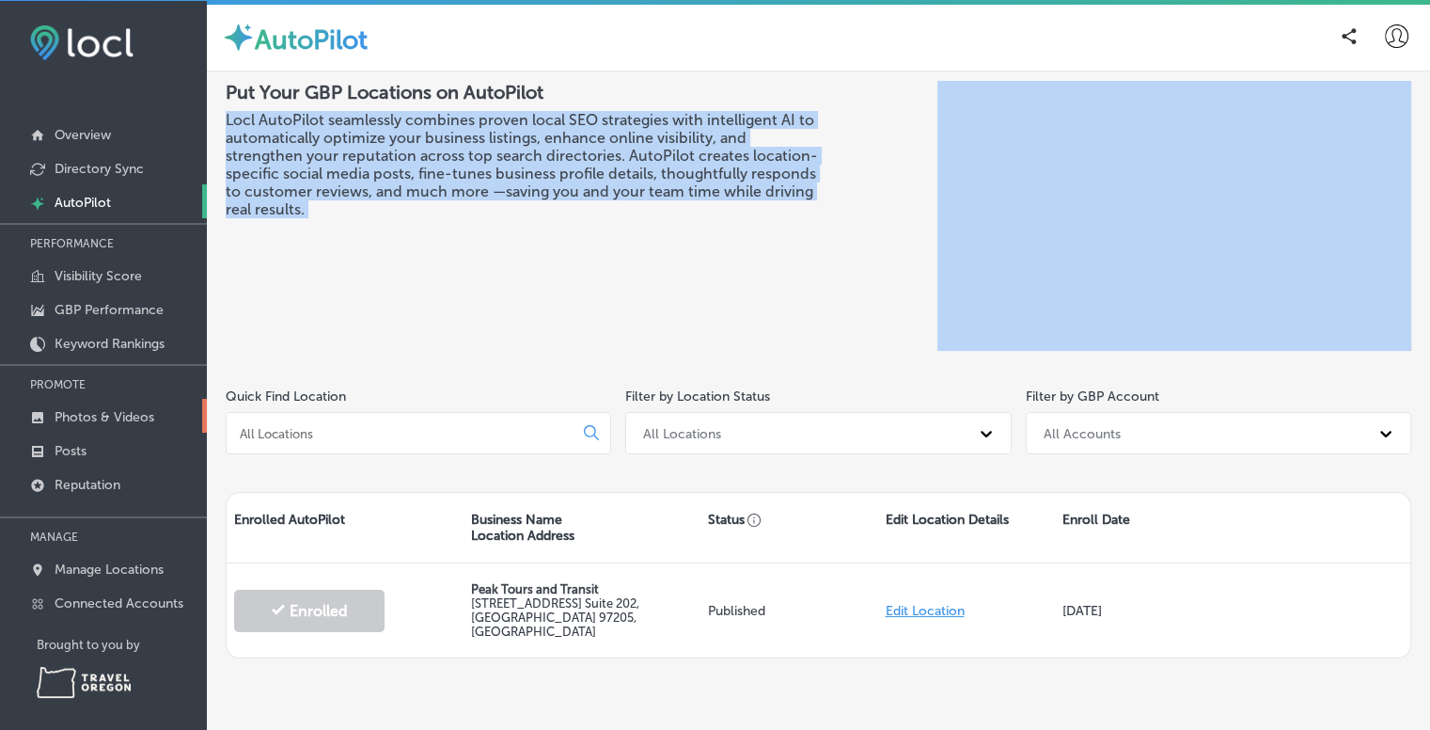
click at [113, 416] on p "Photos & Videos" at bounding box center [105, 417] width 100 height 16
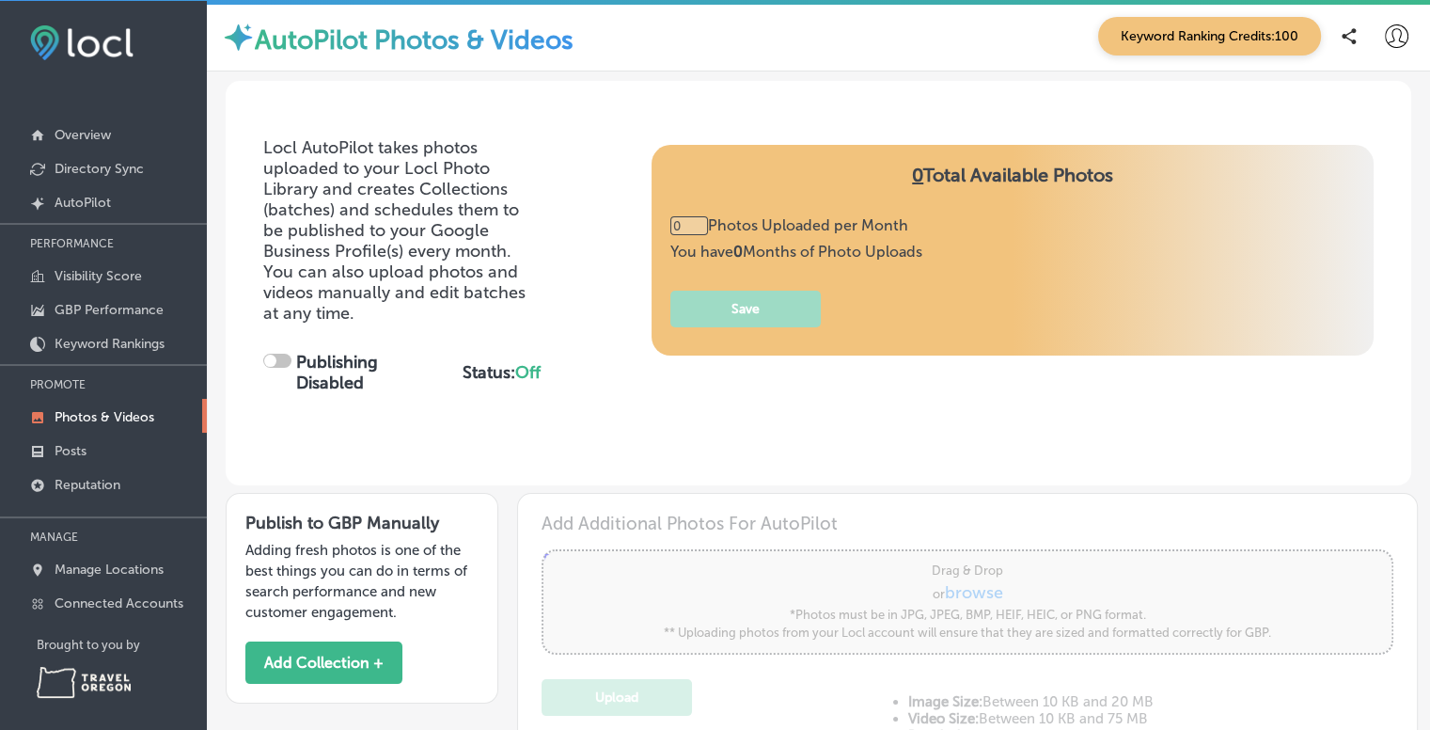
type input "5"
checkbox input "true"
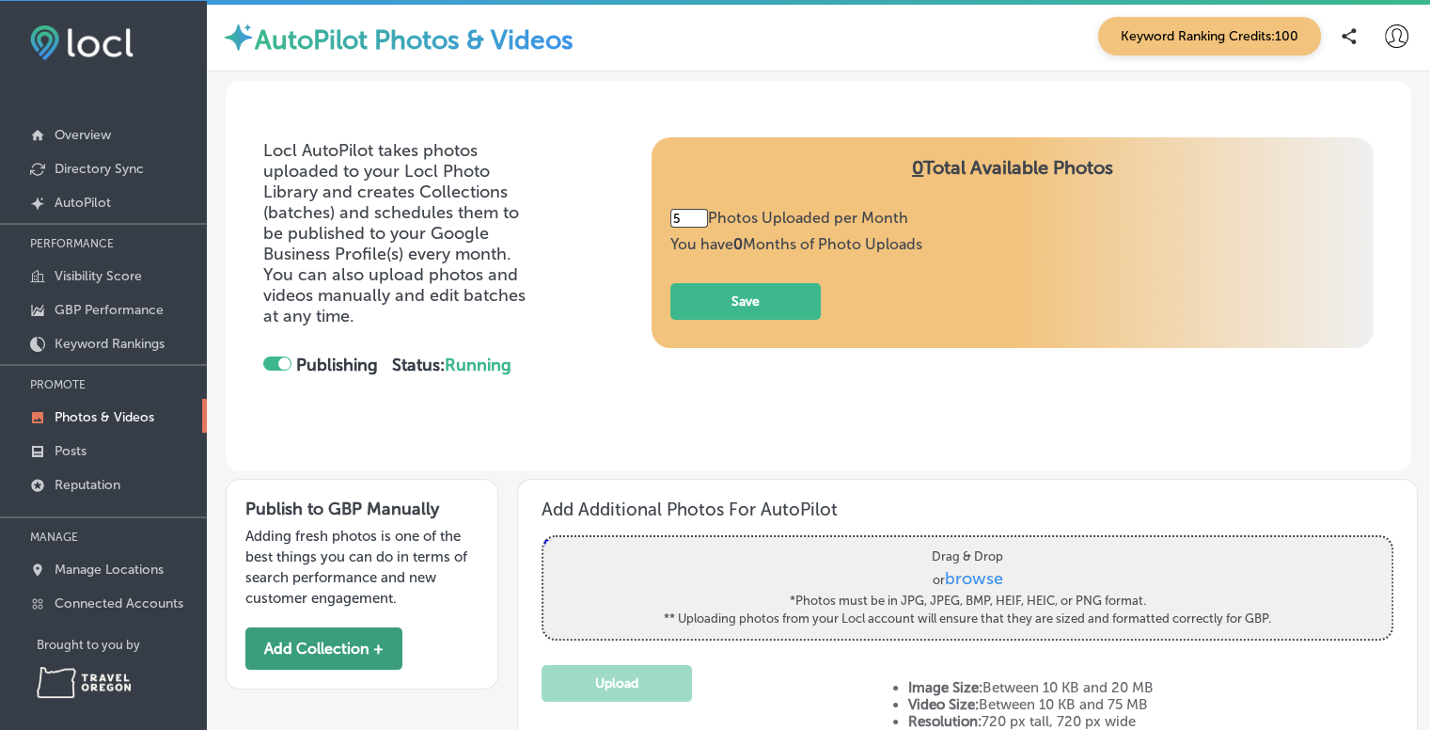
click at [365, 650] on button "Add Collection +" at bounding box center [323, 648] width 157 height 42
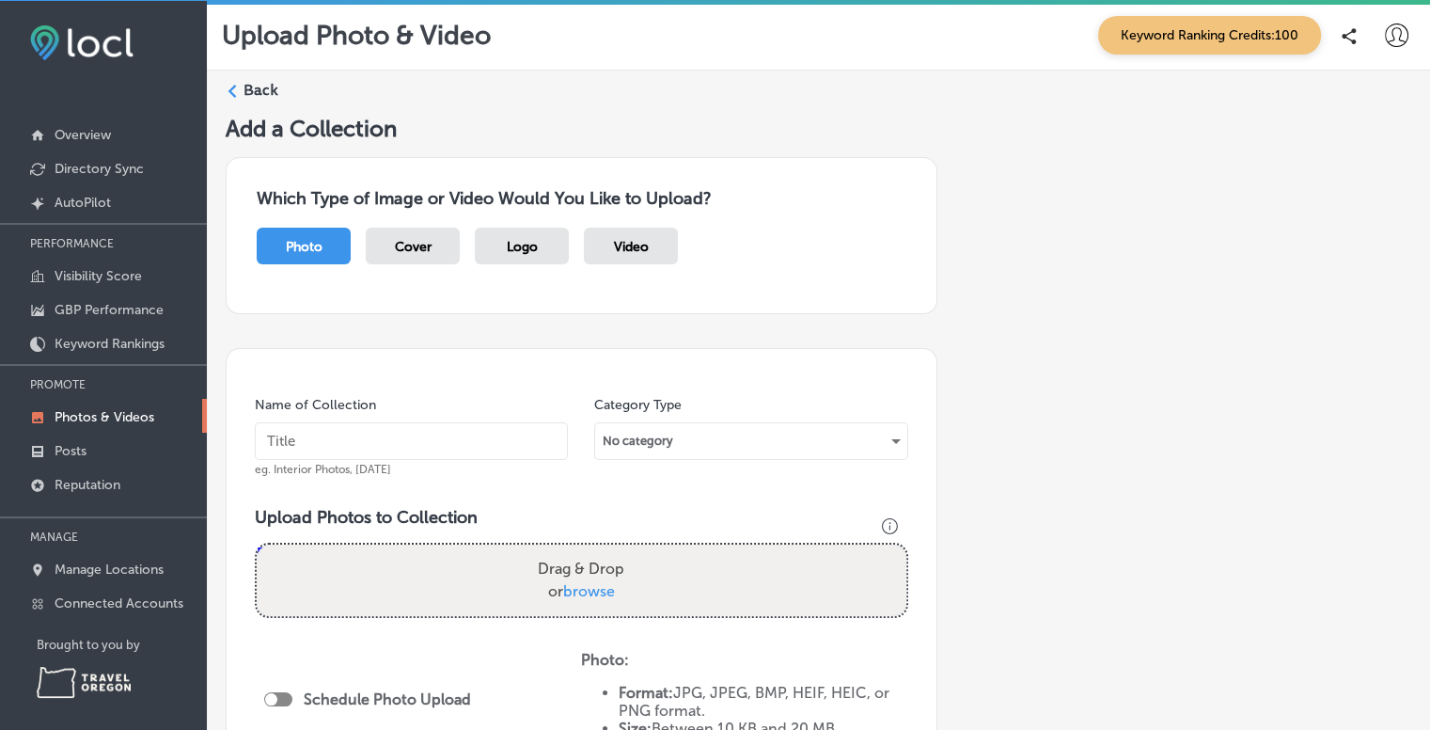
click at [418, 435] on input "text" at bounding box center [411, 441] width 313 height 38
type input "City of Port"
